Goal: Task Accomplishment & Management: Manage account settings

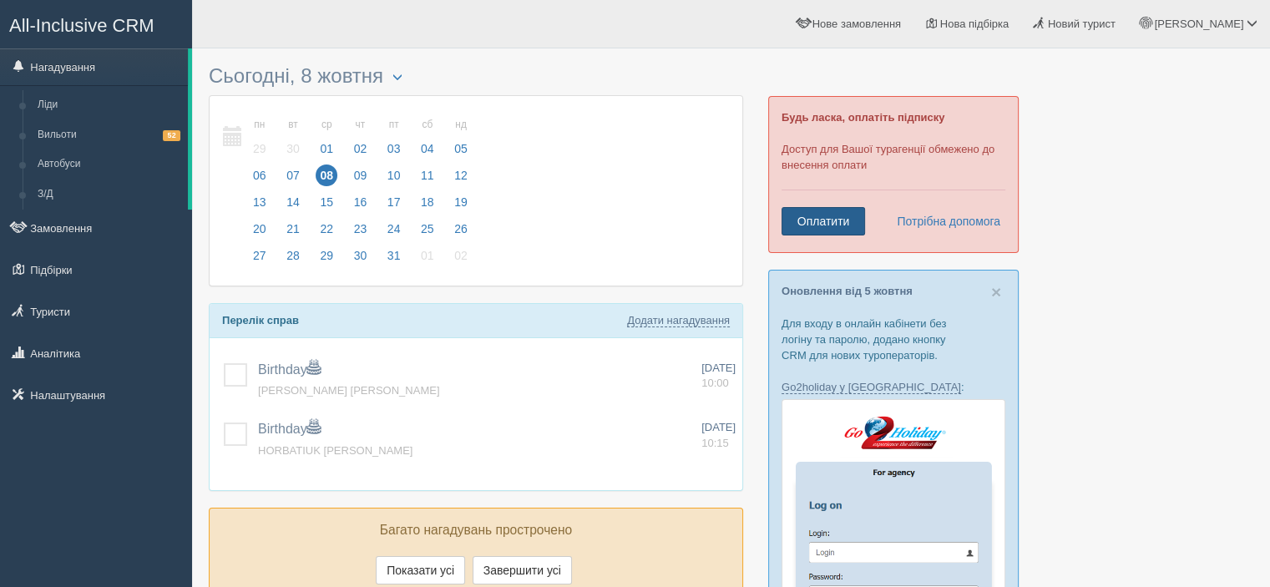
click at [808, 218] on link "Оплатити" at bounding box center [822, 221] width 83 height 28
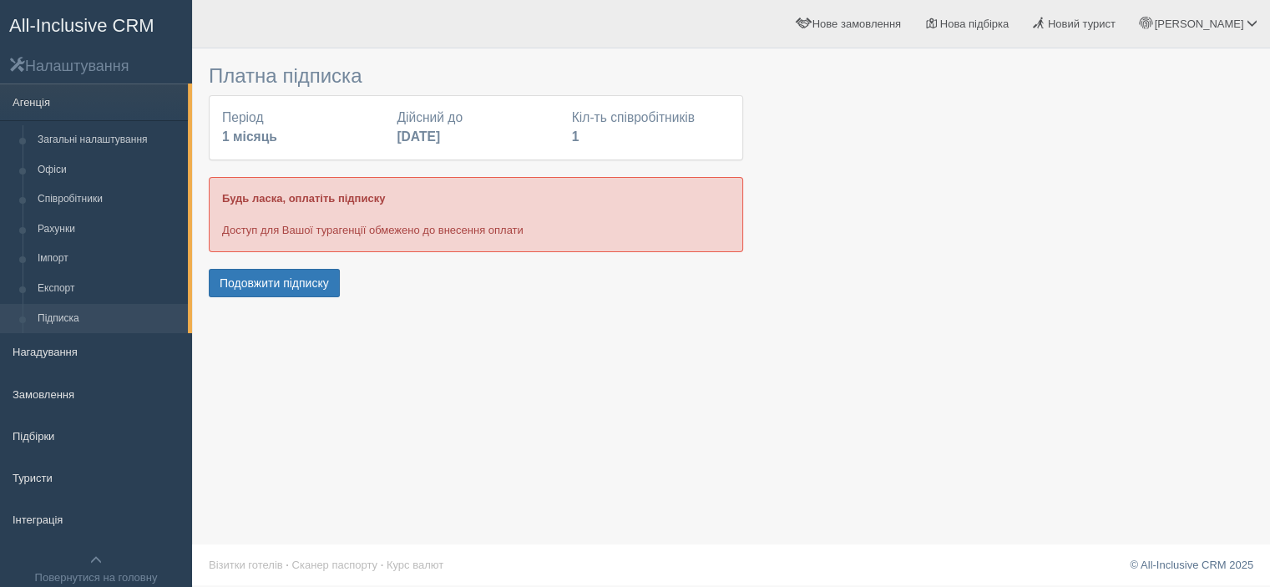
click at [109, 321] on link "Підписка" at bounding box center [109, 319] width 158 height 30
click at [54, 71] on h2 "Налаштування" at bounding box center [96, 65] width 192 height 19
click at [73, 30] on span "All-Inclusive CRM" at bounding box center [81, 25] width 145 height 21
